Goal: Information Seeking & Learning: Learn about a topic

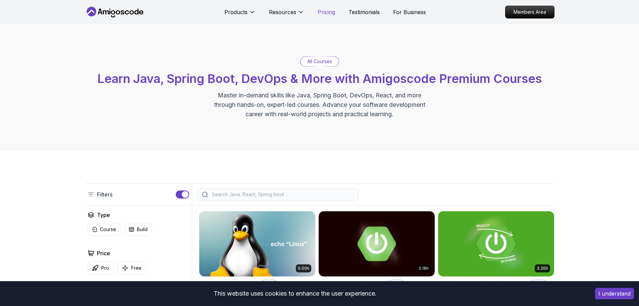
click at [323, 10] on p "Pricing" at bounding box center [326, 12] width 17 height 8
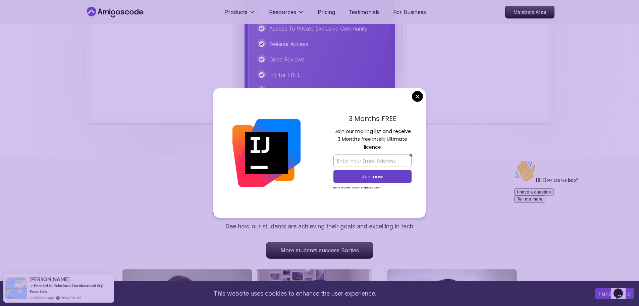
scroll to position [1801, 0]
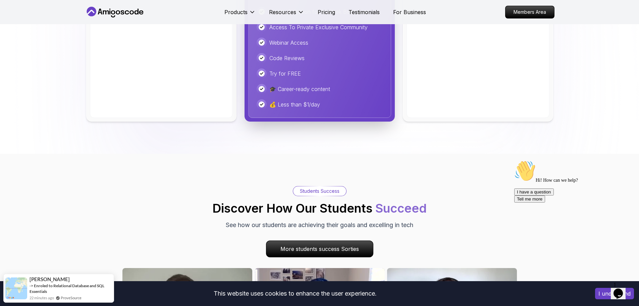
click at [416, 100] on body "This website uses cookies to enhance the user experience. I understand Products…" at bounding box center [319, 164] width 639 height 3930
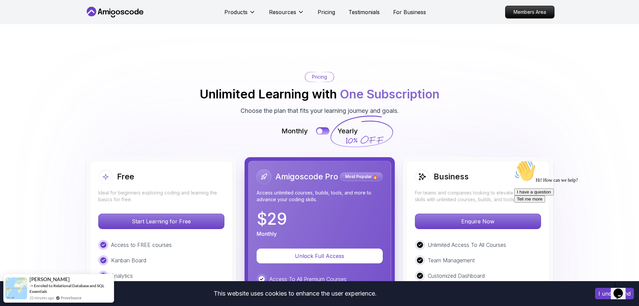
scroll to position [1440, 0]
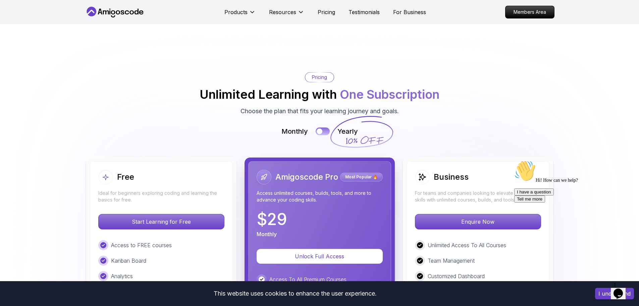
click at [325, 128] on button at bounding box center [323, 132] width 14 height 8
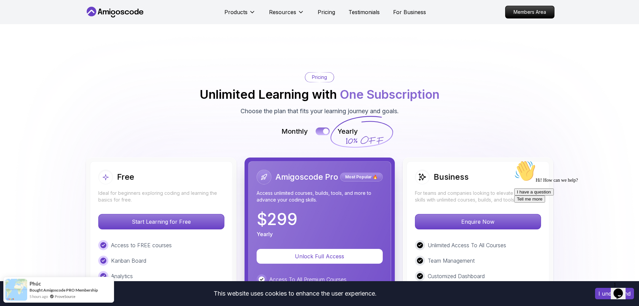
click at [322, 128] on button at bounding box center [323, 132] width 14 height 8
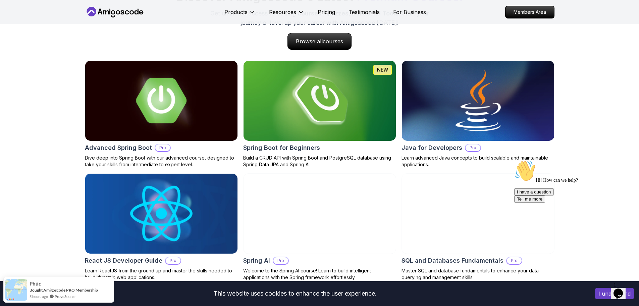
scroll to position [685, 0]
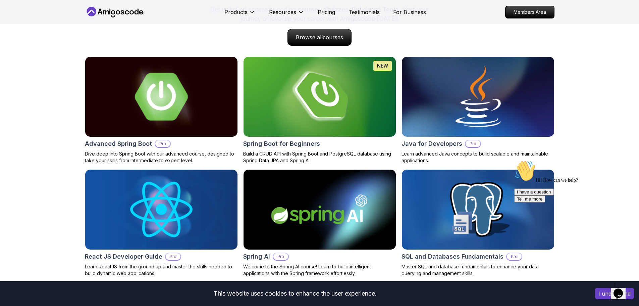
click at [190, 107] on img at bounding box center [161, 97] width 160 height 84
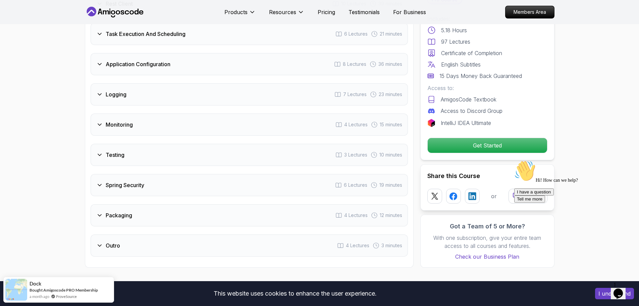
scroll to position [1124, 0]
